Goal: Task Accomplishment & Management: Manage account settings

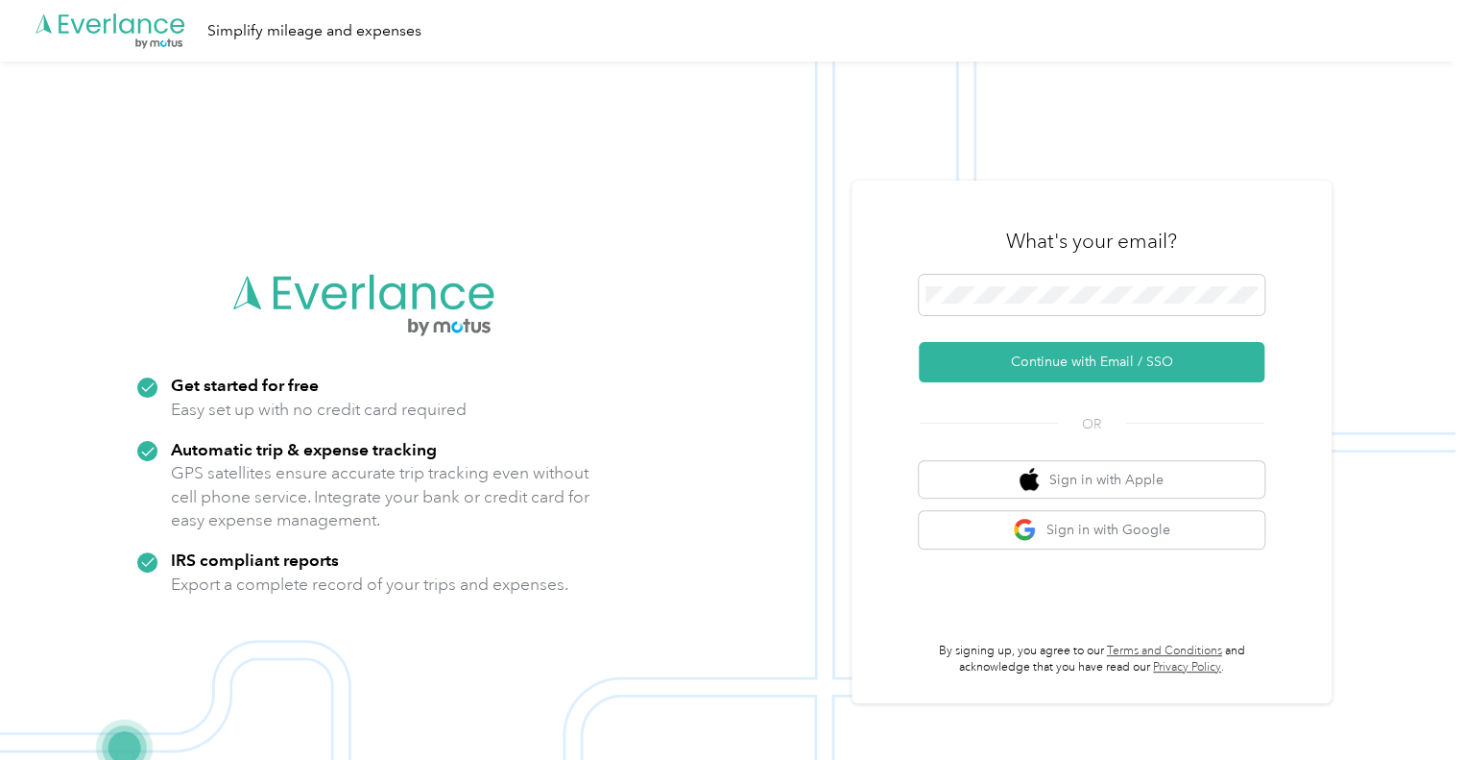
click at [1133, 342] on button "Continue with Email / SSO" at bounding box center [1092, 362] width 346 height 40
click at [1134, 349] on button "Continue with Email / SSO" at bounding box center [1092, 362] width 346 height 40
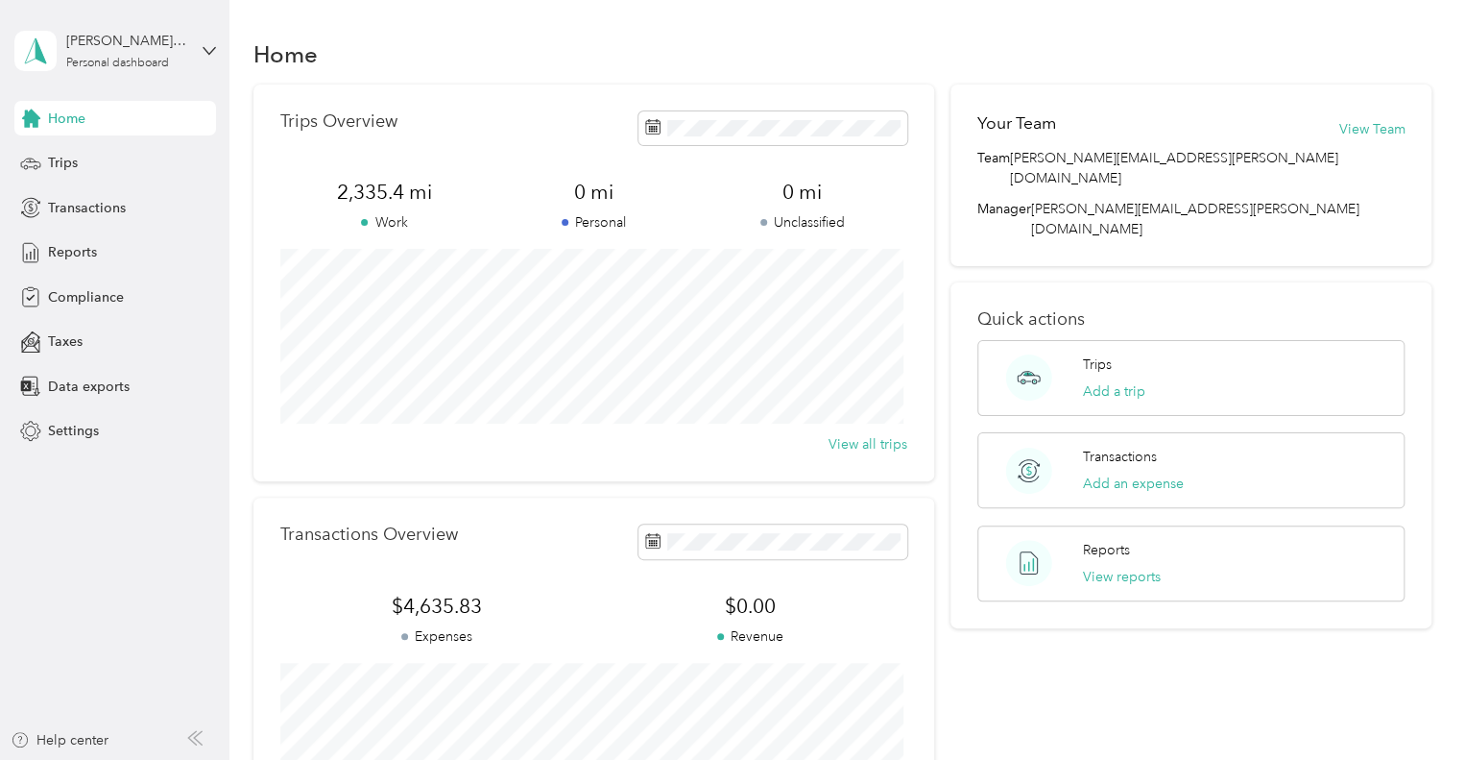
click at [65, 231] on div "Home Trips Transactions Reports Compliance Taxes Data exports Settings" at bounding box center [115, 275] width 202 height 348
click at [77, 238] on div "Reports" at bounding box center [115, 252] width 202 height 35
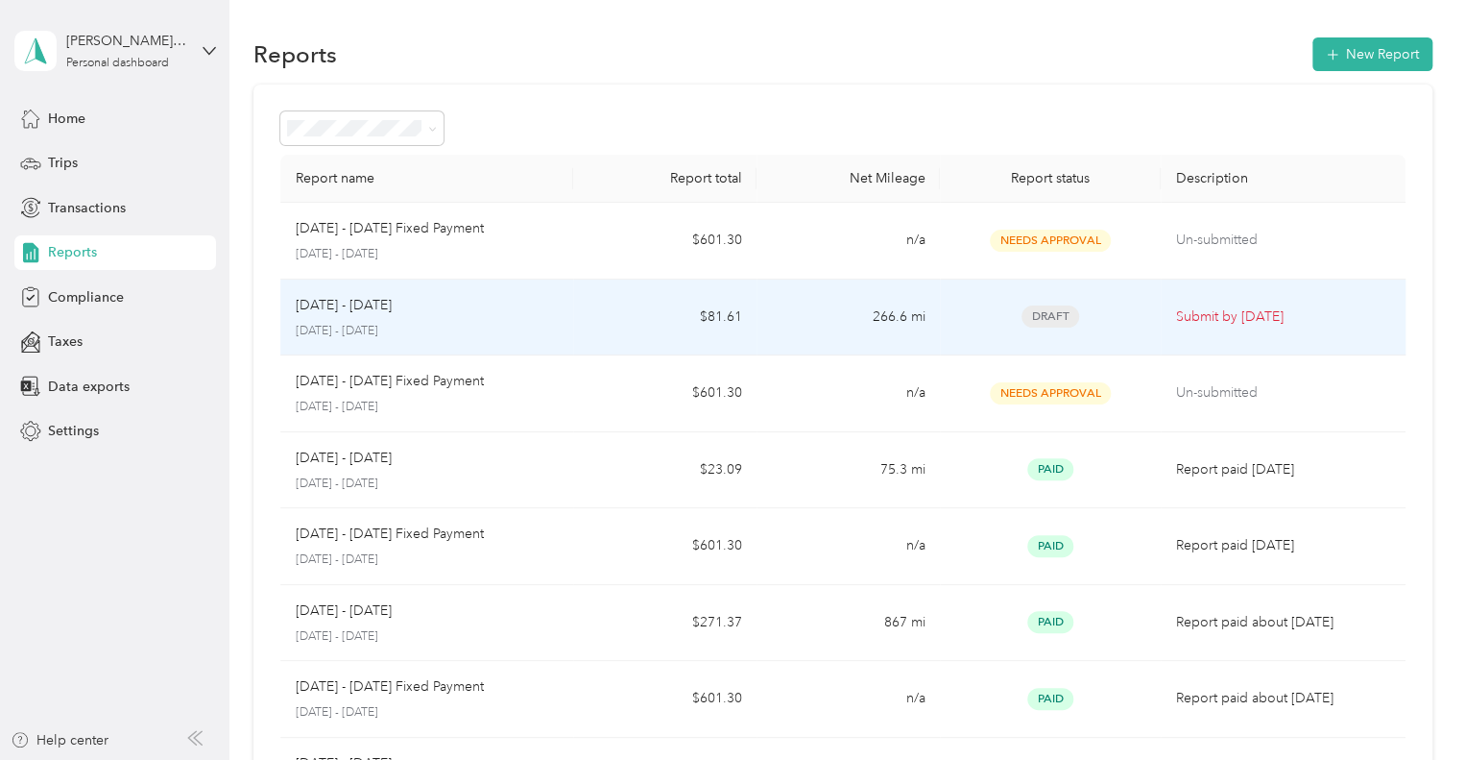
click at [538, 323] on p "[DATE] - [DATE]" at bounding box center [427, 331] width 263 height 17
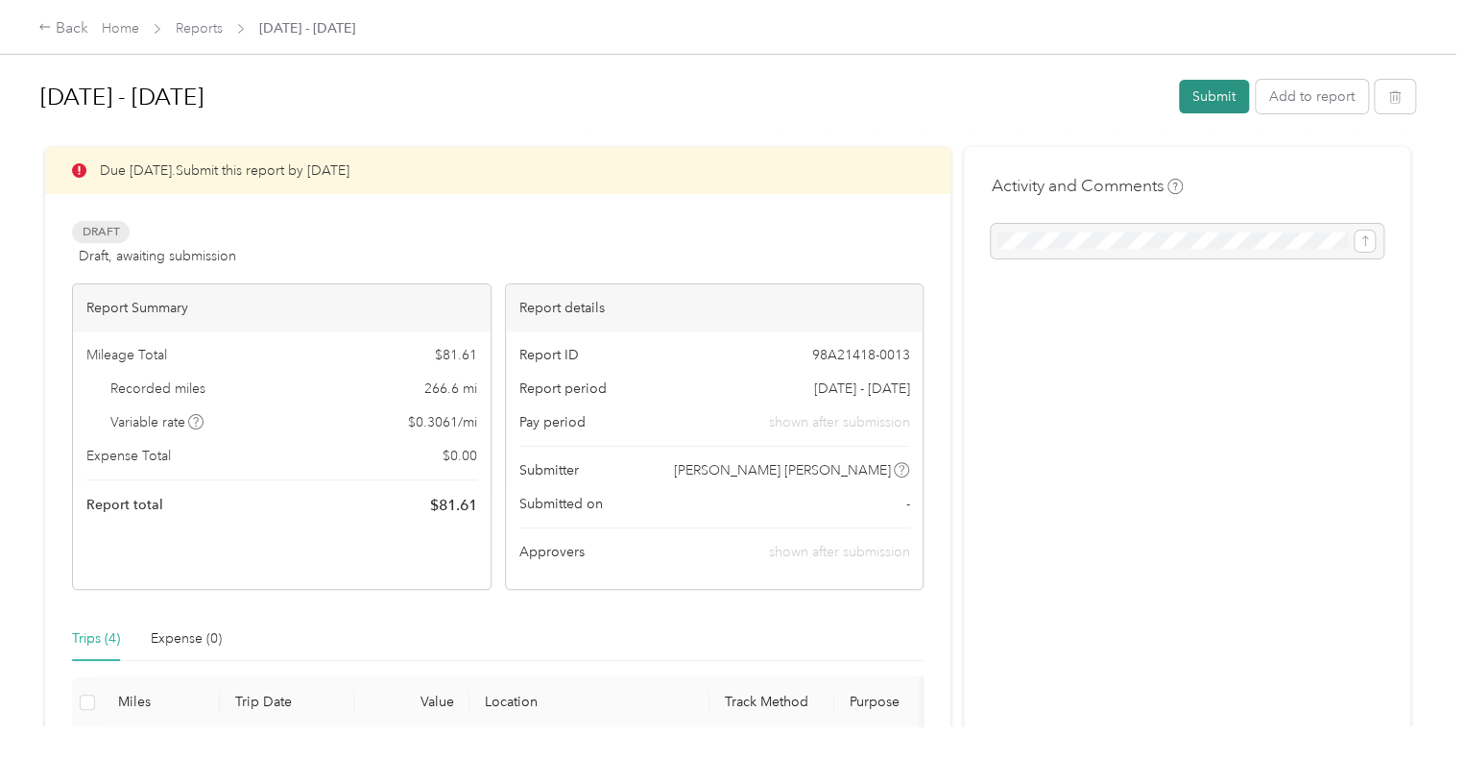
click at [1202, 106] on button "Submit" at bounding box center [1214, 97] width 70 height 34
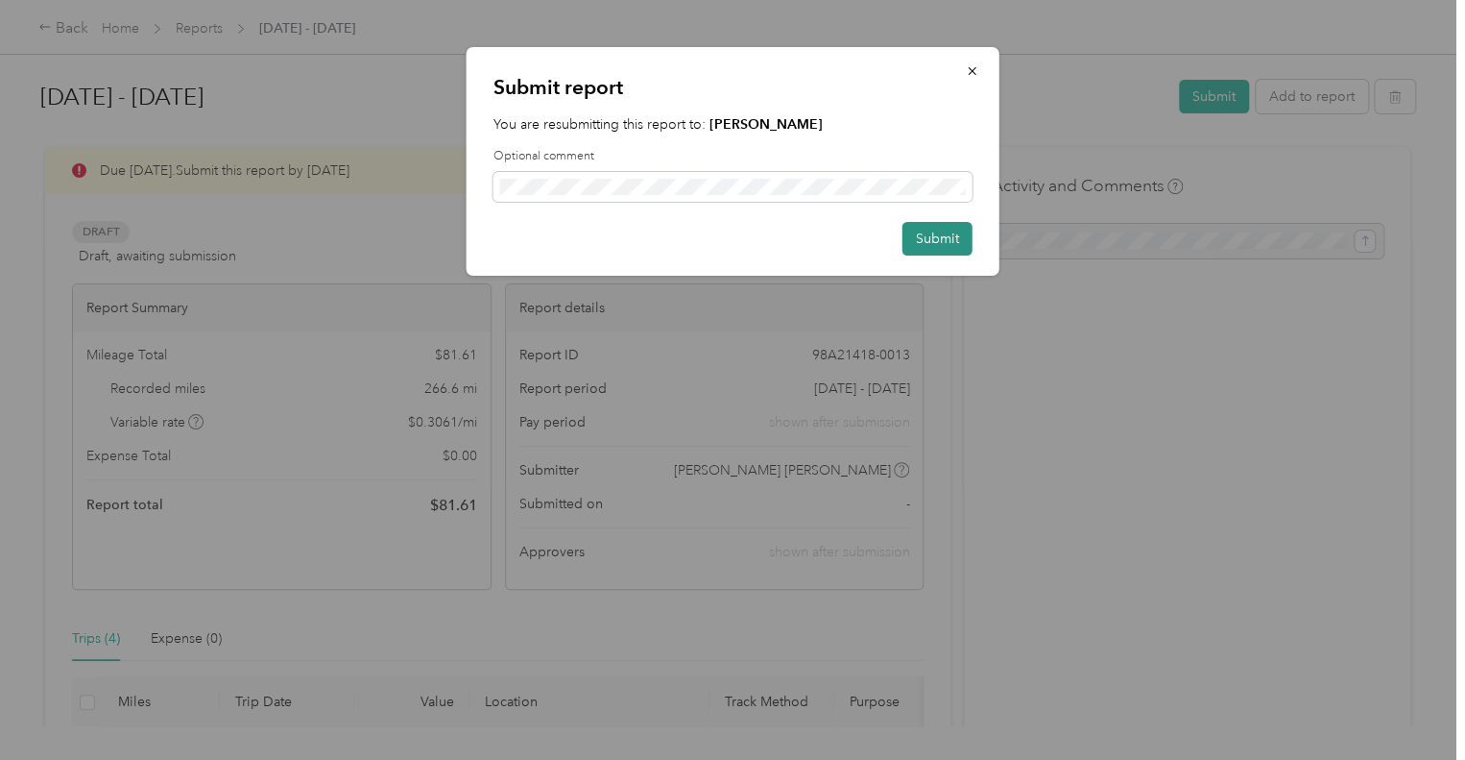
click at [941, 231] on button "Submit" at bounding box center [938, 239] width 70 height 34
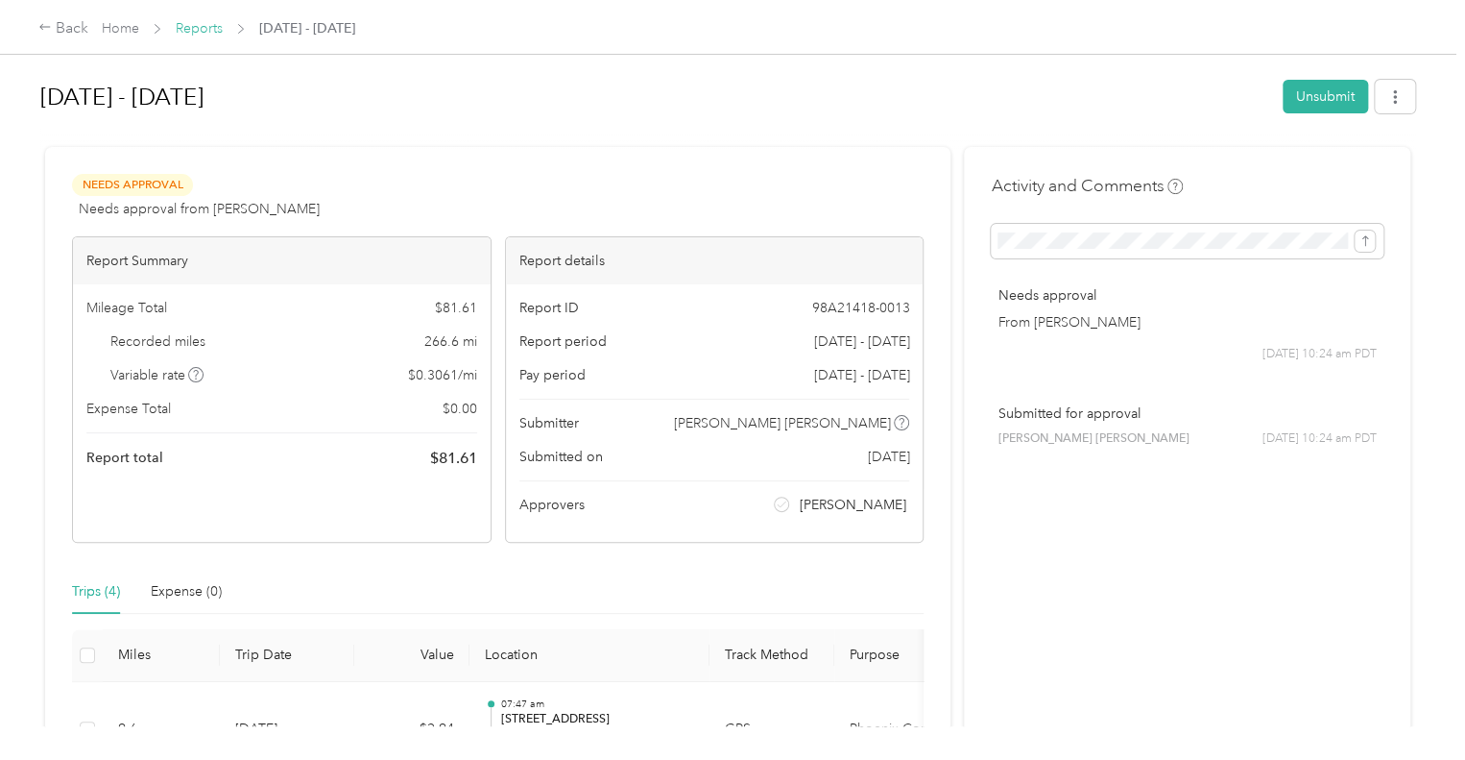
click at [196, 21] on link "Reports" at bounding box center [199, 28] width 47 height 16
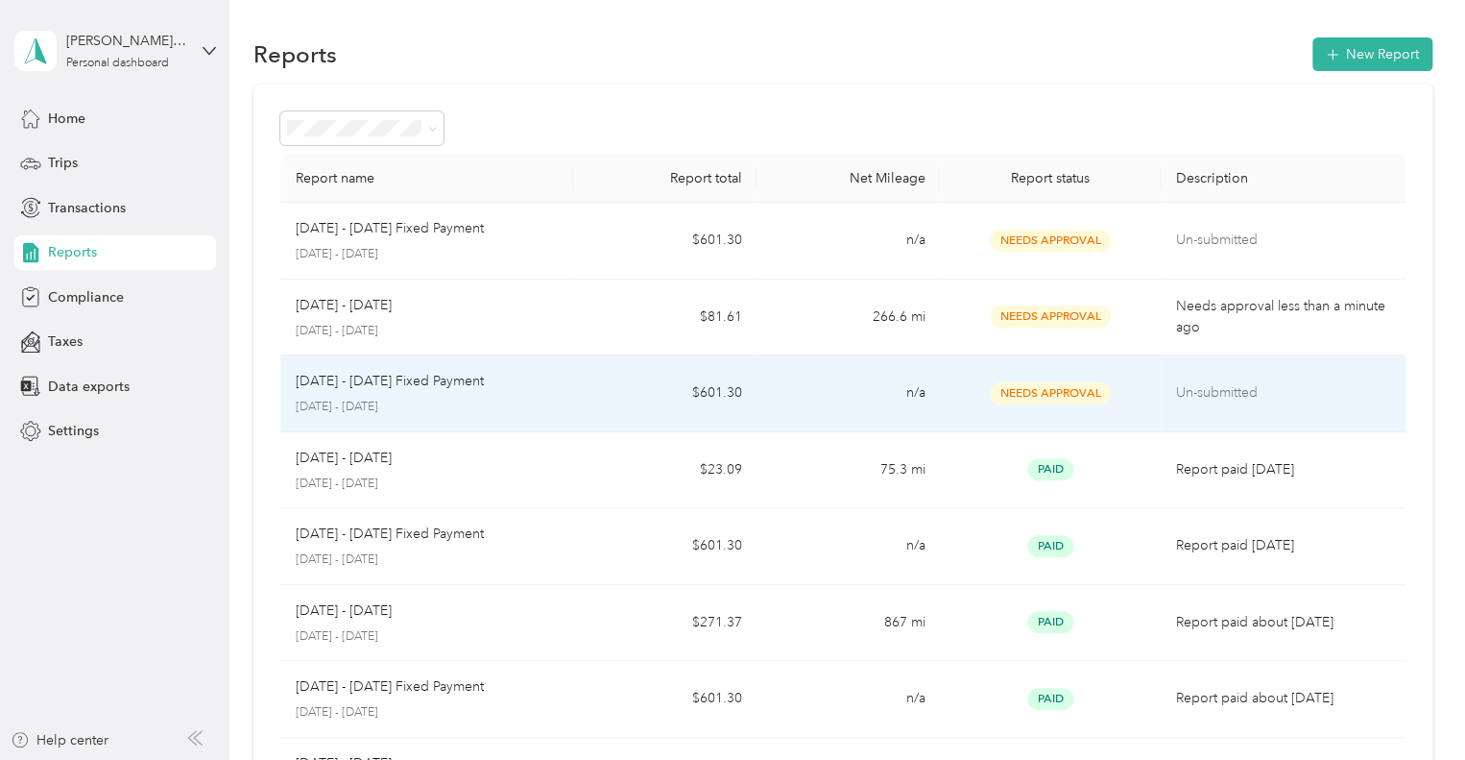
click at [1178, 385] on p "Un-submitted" at bounding box center [1283, 392] width 214 height 21
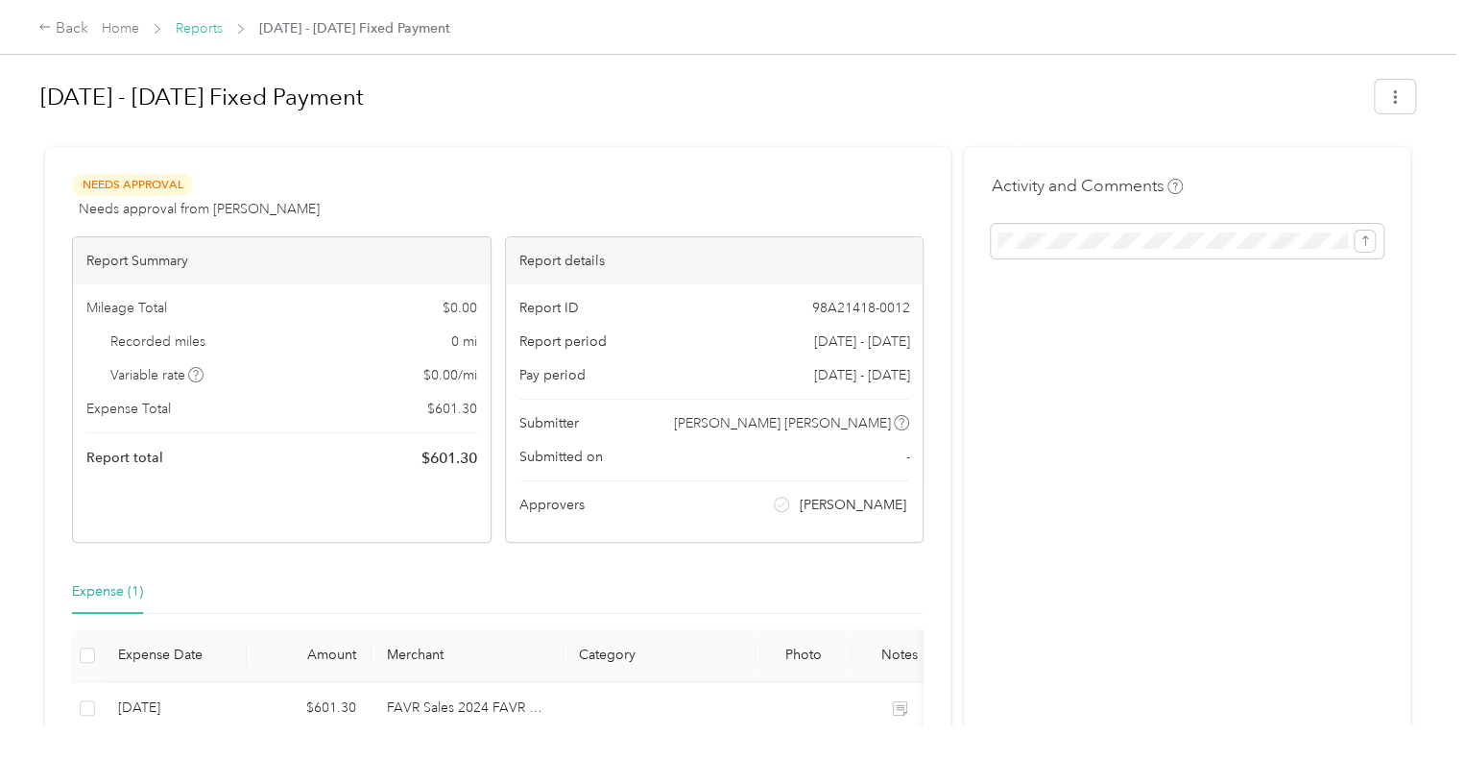
drag, startPoint x: 167, startPoint y: 22, endPoint x: 181, endPoint y: 25, distance: 13.7
click at [168, 22] on div "Home Reports [DATE] - [DATE] Fixed Payment" at bounding box center [276, 28] width 349 height 20
click at [194, 26] on link "Reports" at bounding box center [199, 28] width 47 height 16
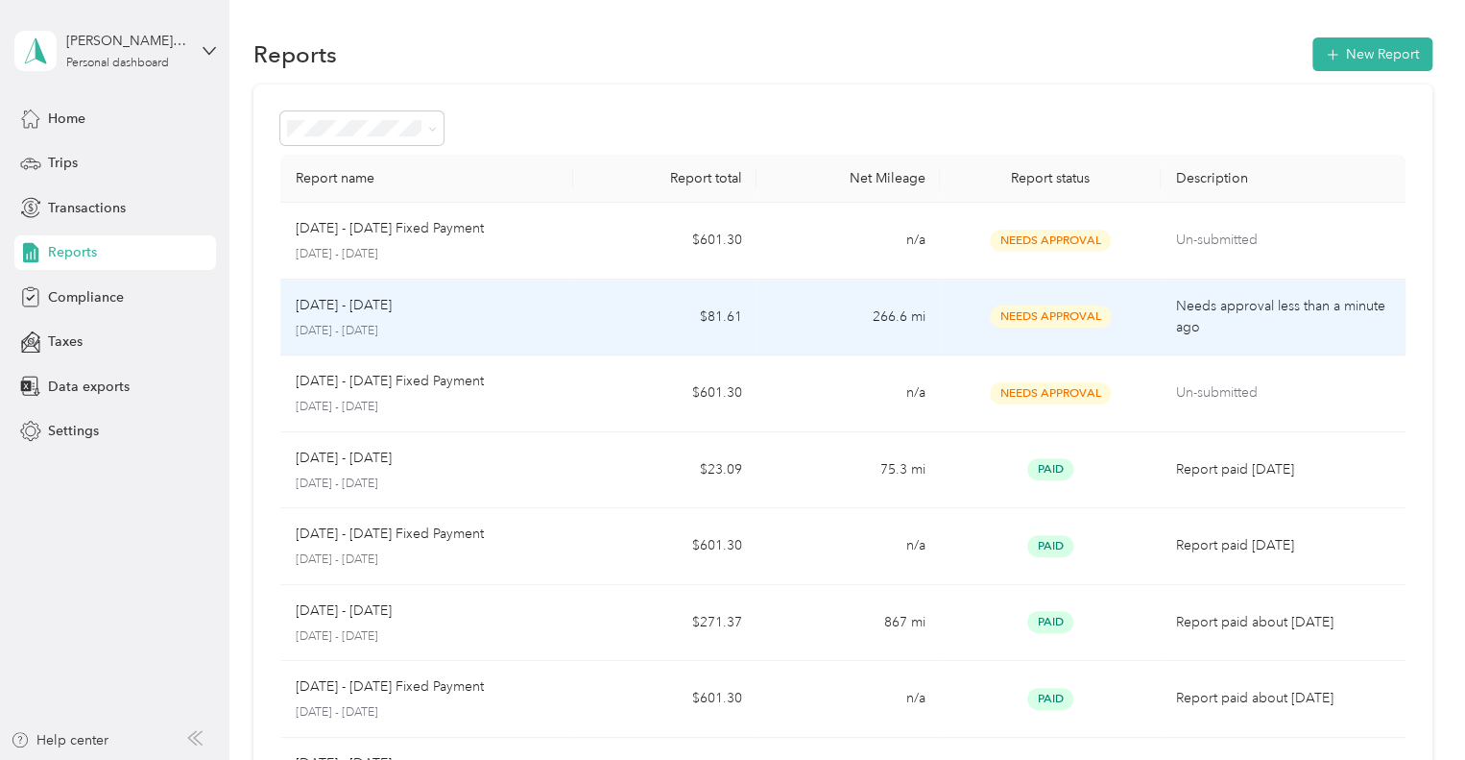
click at [790, 289] on td "266.6 mi" at bounding box center [848, 317] width 183 height 77
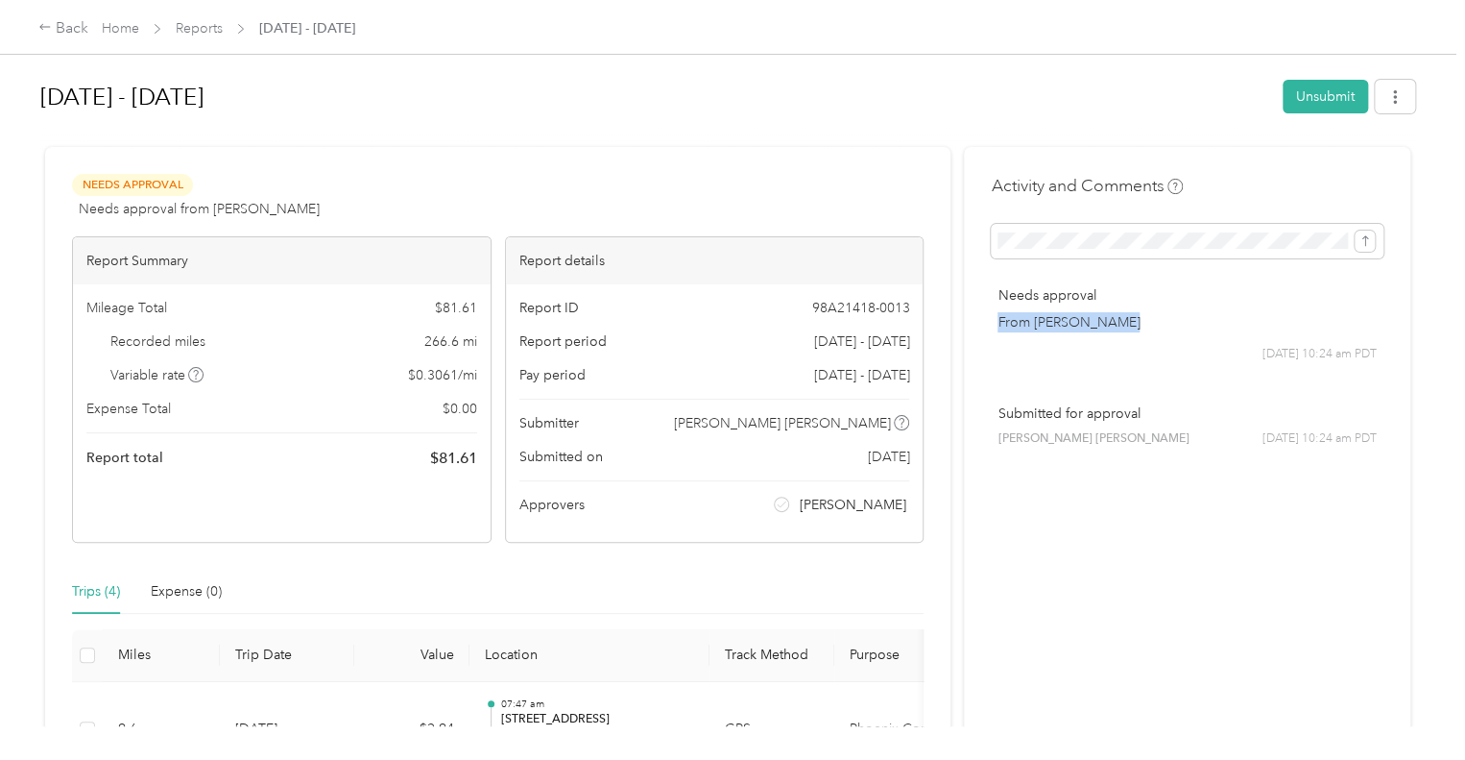
drag, startPoint x: 1110, startPoint y: 328, endPoint x: 966, endPoint y: 234, distance: 172.1
click at [994, 302] on div "Needs approval From [PERSON_NAME] [DATE] 10:24 am PDT" at bounding box center [1187, 324] width 393 height 105
click at [941, 124] on div "[DATE] - [DATE] Unsubmit" at bounding box center [727, 100] width 1375 height 57
click at [192, 29] on link "Reports" at bounding box center [199, 28] width 47 height 16
